Goal: Task Accomplishment & Management: Complete application form

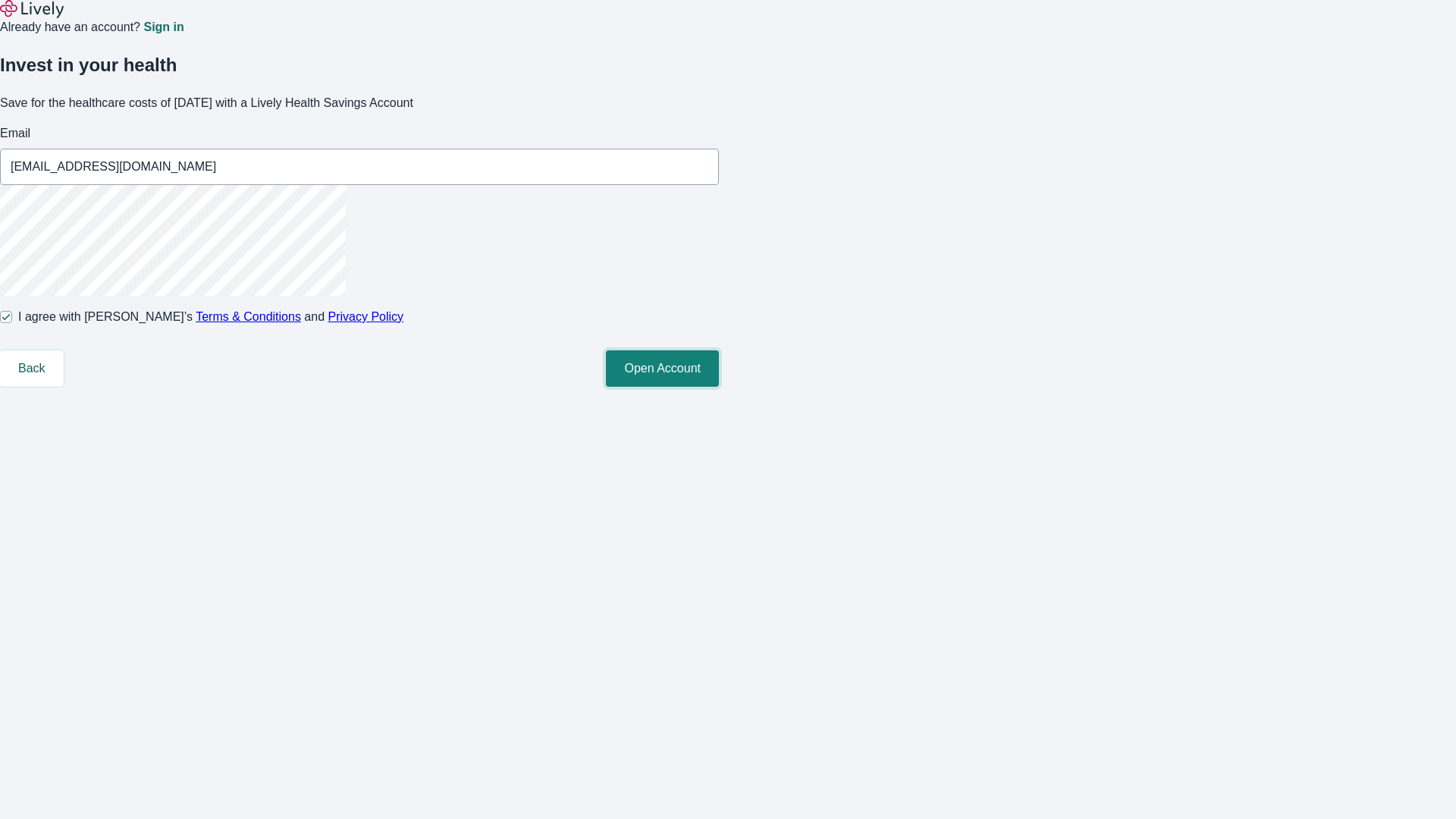
click at [719, 387] on button "Open Account" at bounding box center [662, 369] width 113 height 37
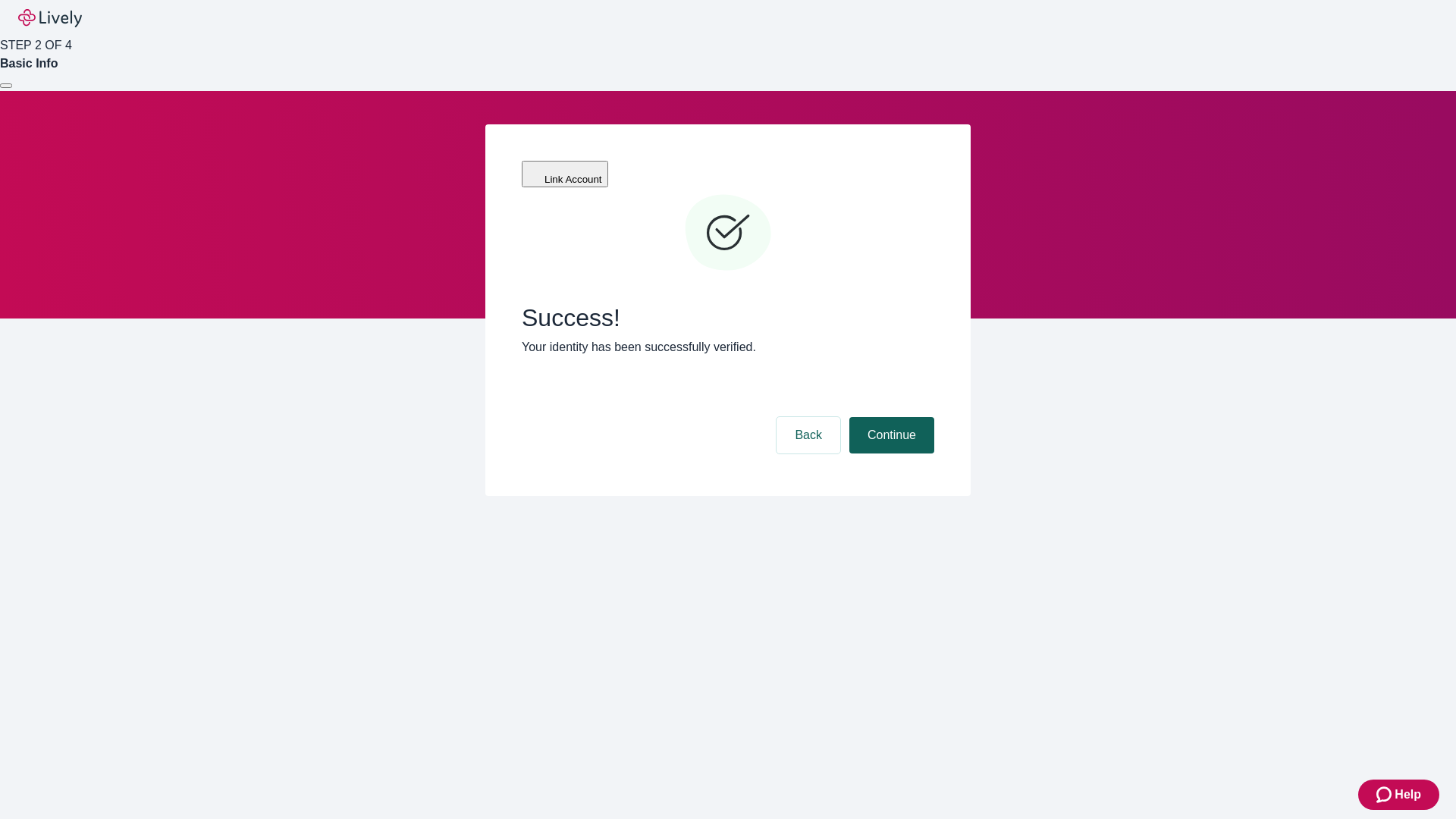
click at [889, 417] on button "Continue" at bounding box center [892, 435] width 85 height 37
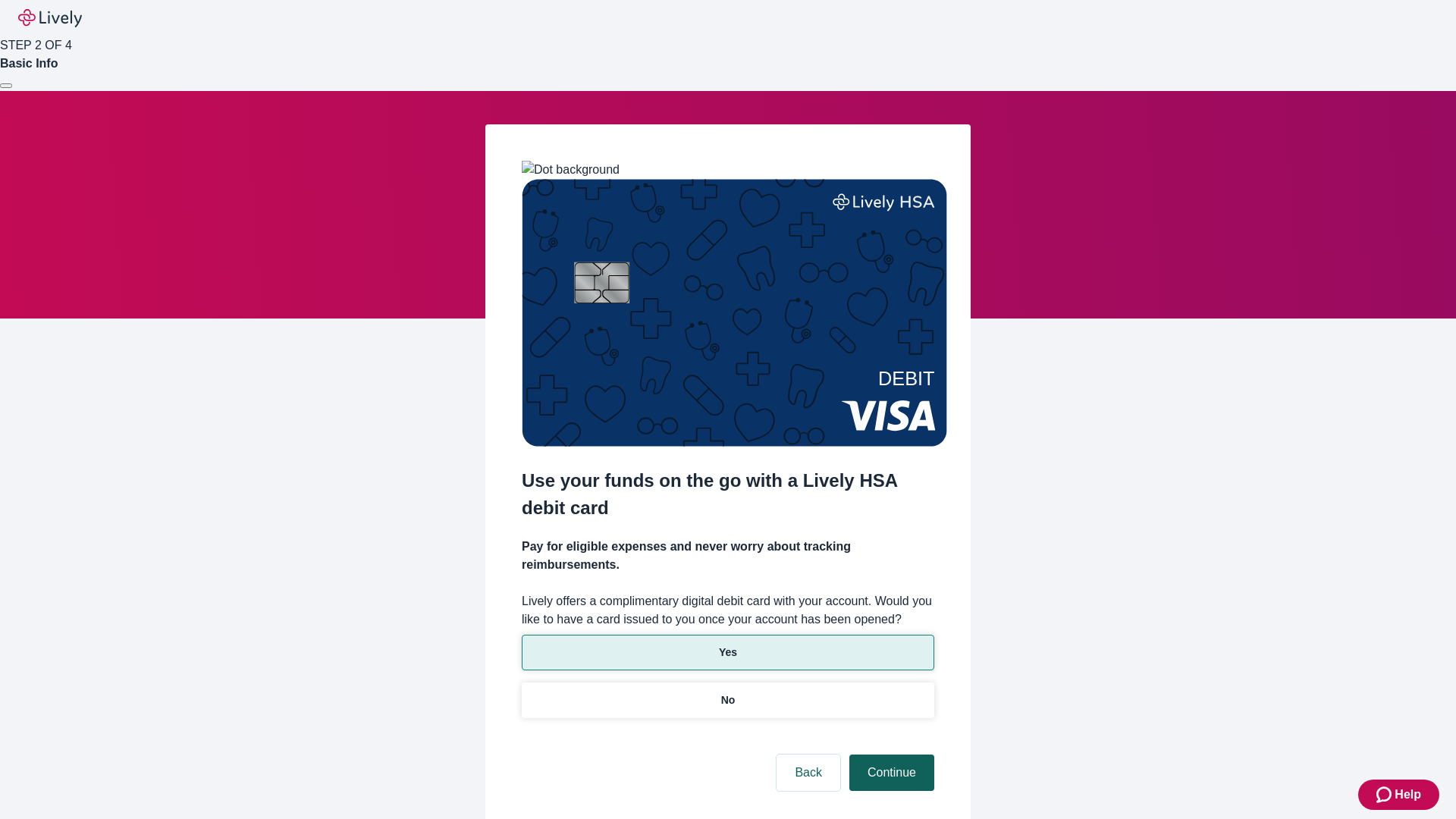
click at [727, 693] on p "No" at bounding box center [729, 701] width 14 height 16
click at [889, 754] on button "Continue" at bounding box center [892, 773] width 85 height 37
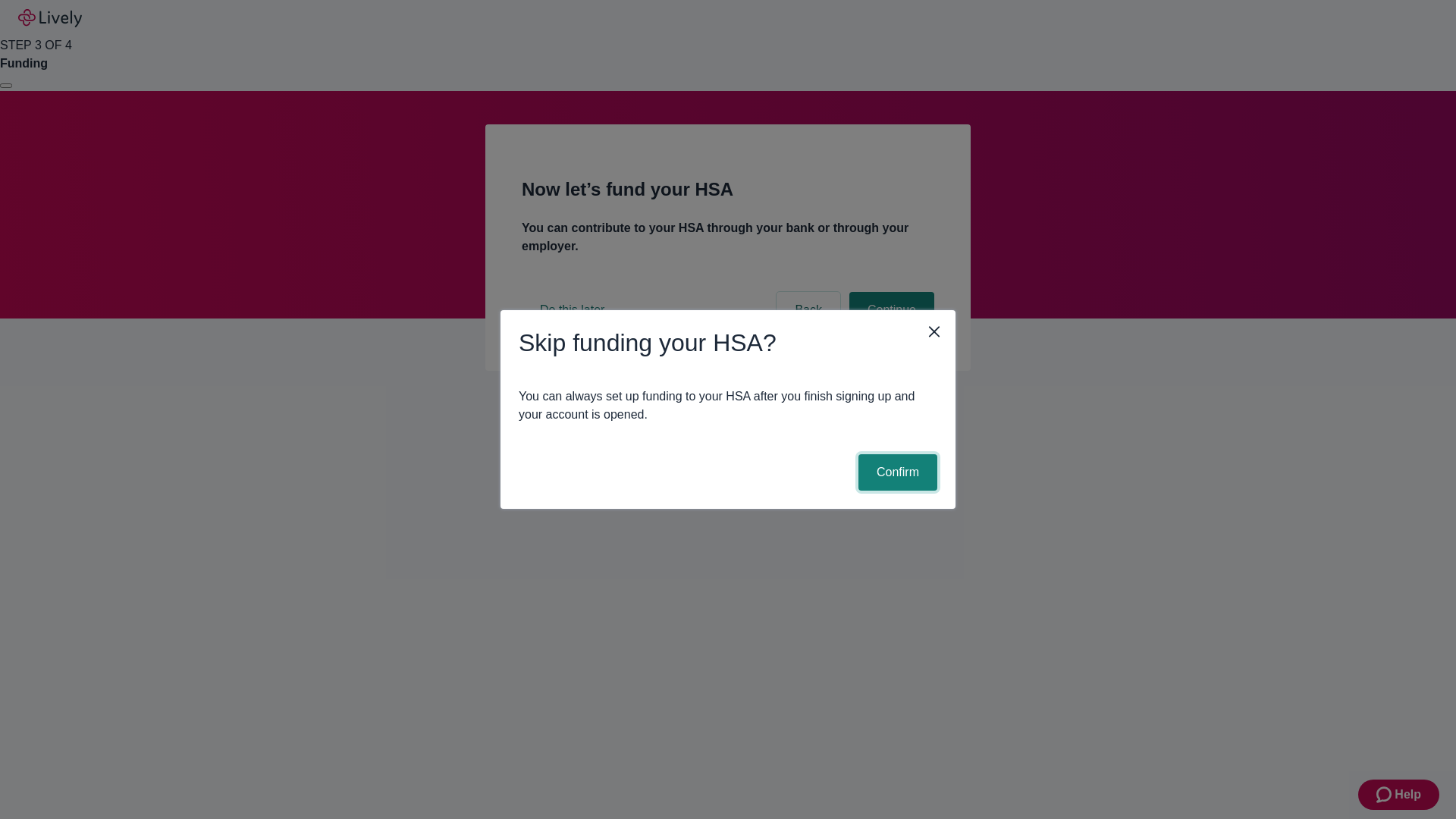
click at [896, 472] on button "Confirm" at bounding box center [898, 473] width 79 height 37
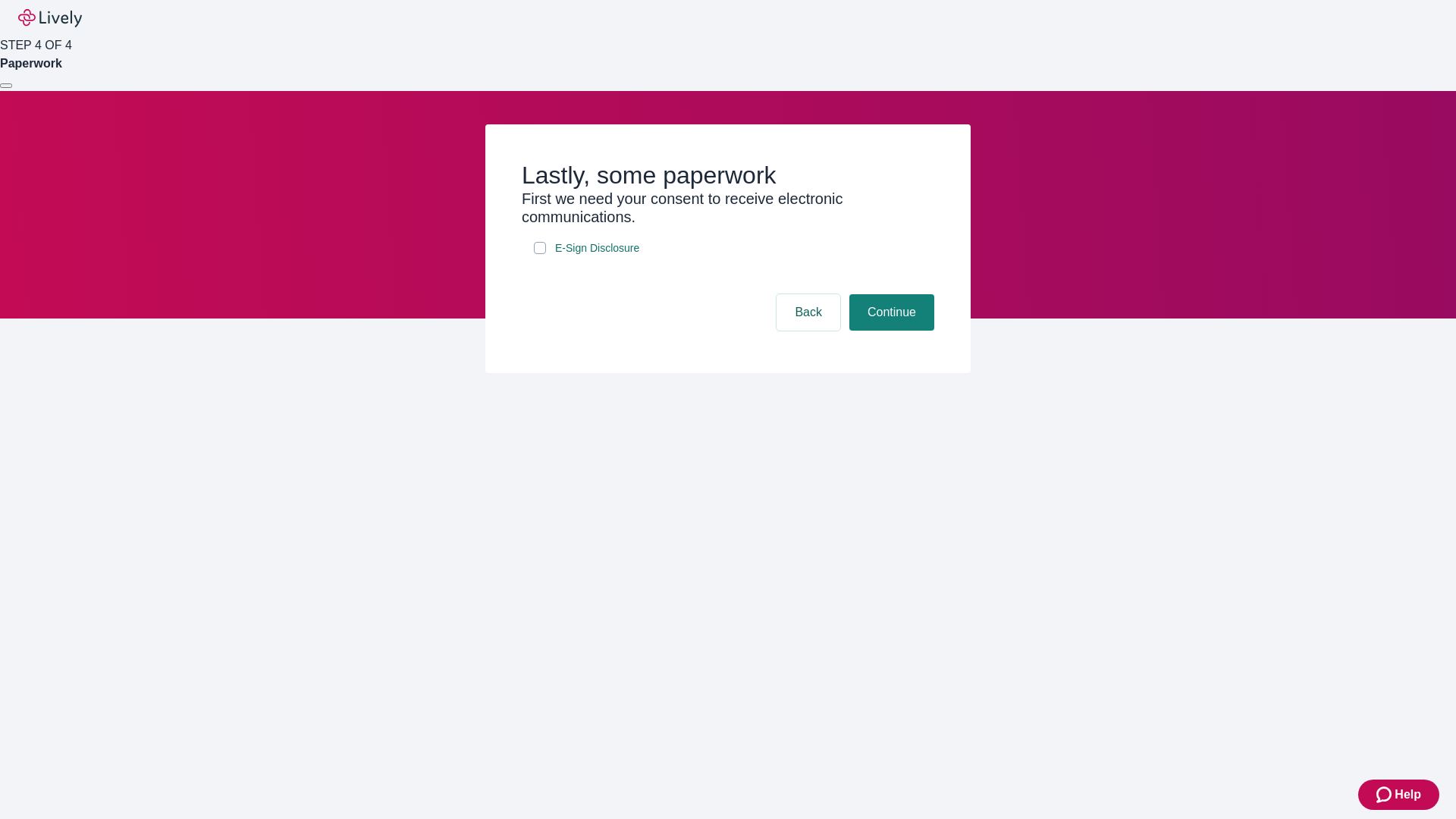
click at [540, 254] on input "E-Sign Disclosure" at bounding box center [539, 248] width 12 height 12
checkbox input "true"
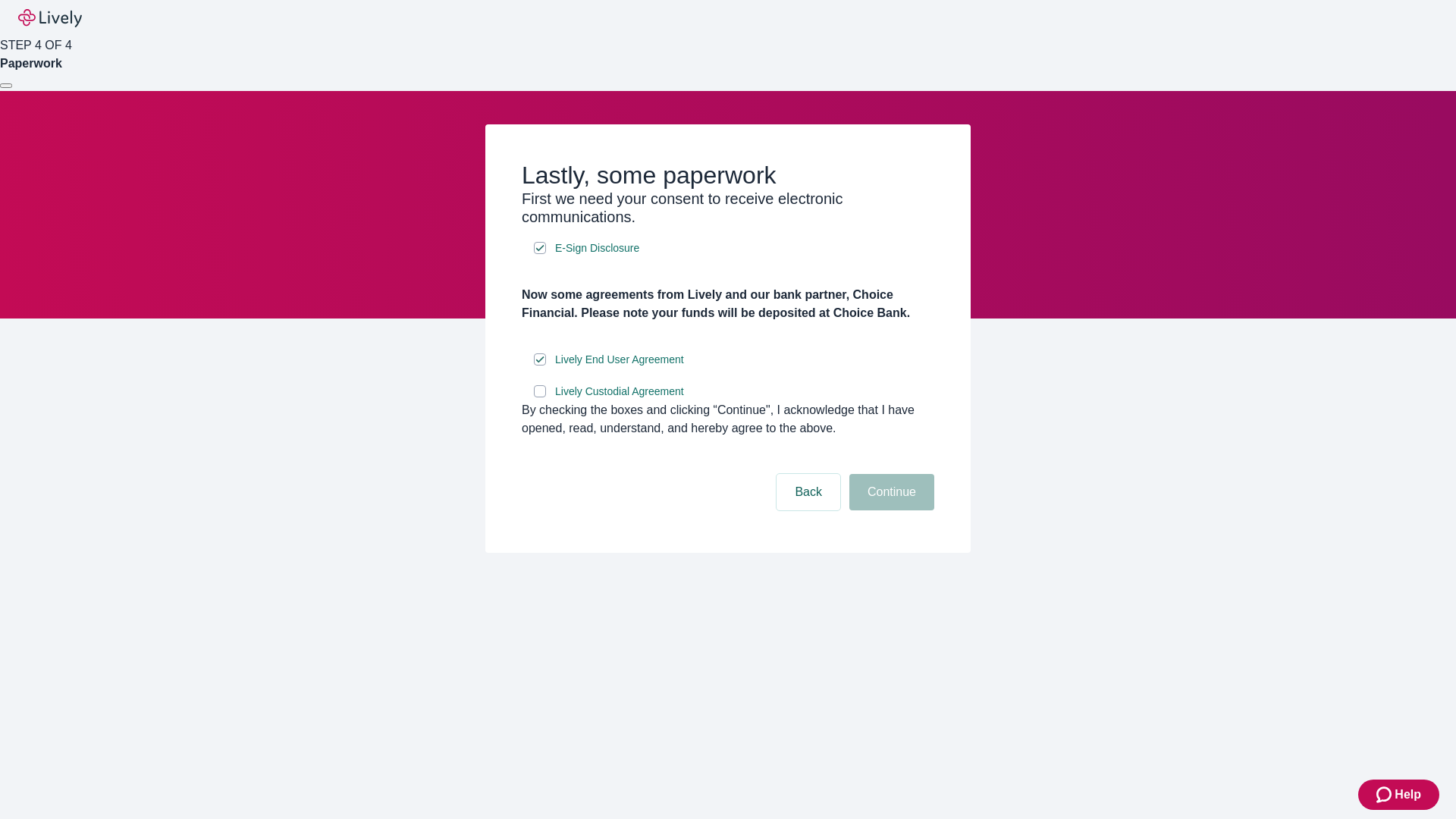
click at [540, 397] on input "Lively Custodial Agreement" at bounding box center [539, 391] width 12 height 12
checkbox input "true"
click at [889, 511] on button "Continue" at bounding box center [892, 492] width 85 height 37
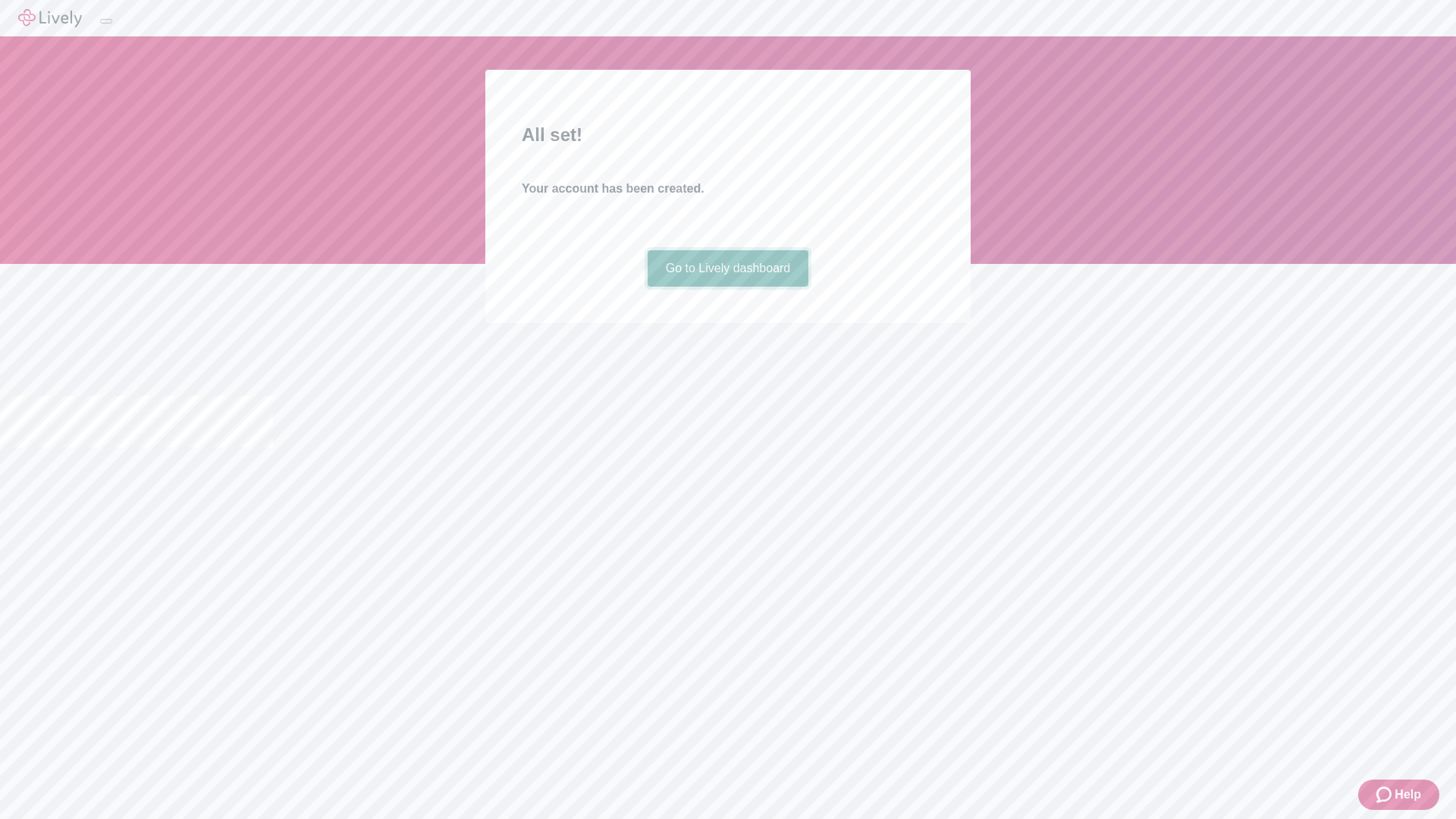
click at [727, 287] on link "Go to Lively dashboard" at bounding box center [729, 268] width 161 height 37
